Goal: Information Seeking & Learning: Learn about a topic

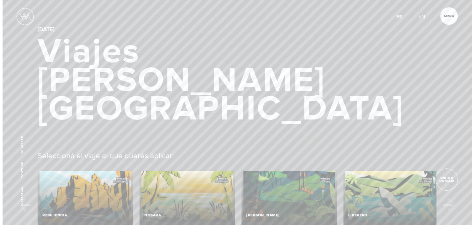
scroll to position [64, 0]
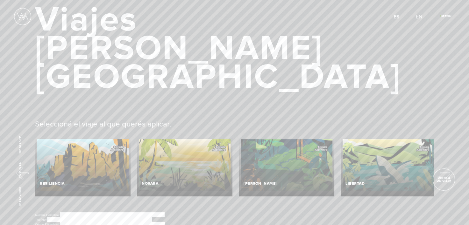
click at [440, 16] on span "Cerrar" at bounding box center [449, 18] width 21 height 7
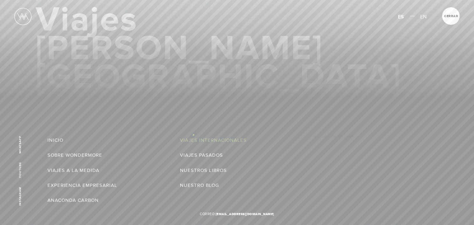
click at [193, 135] on div "Inicio Viajes Internacionales Sobre Wondermore Viajes Pasados Viajes a la Medid…" at bounding box center [237, 112] width 474 height 225
drag, startPoint x: 193, startPoint y: 135, endPoint x: 192, endPoint y: 140, distance: 4.6
click at [192, 140] on link "Viajes Internacionales" at bounding box center [213, 140] width 67 height 10
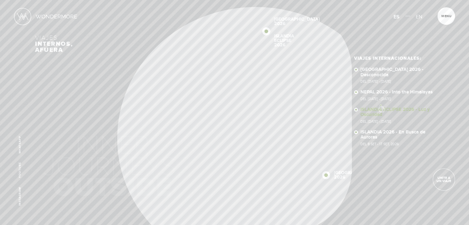
click at [381, 107] on link "ISLANDIA ECLIPSE 2026 - Luz y Oscuridad Del [DATE] - [DATE]" at bounding box center [396, 115] width 73 height 16
